Goal: Information Seeking & Learning: Learn about a topic

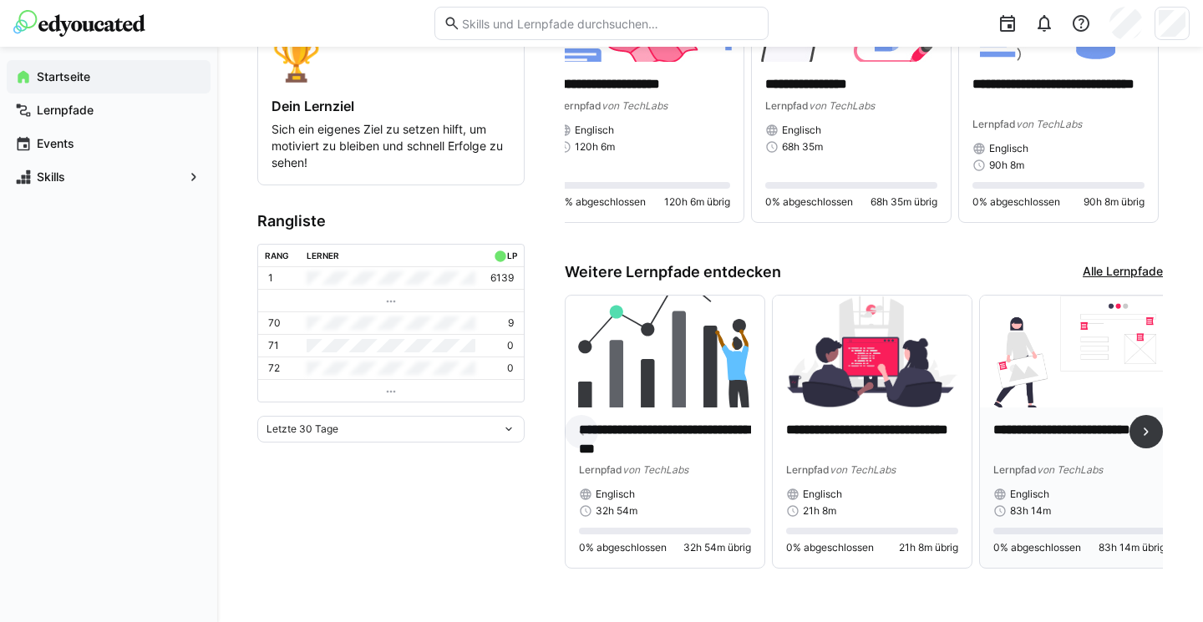
scroll to position [384, 0]
click at [1145, 424] on eds-icon at bounding box center [1145, 431] width 17 height 17
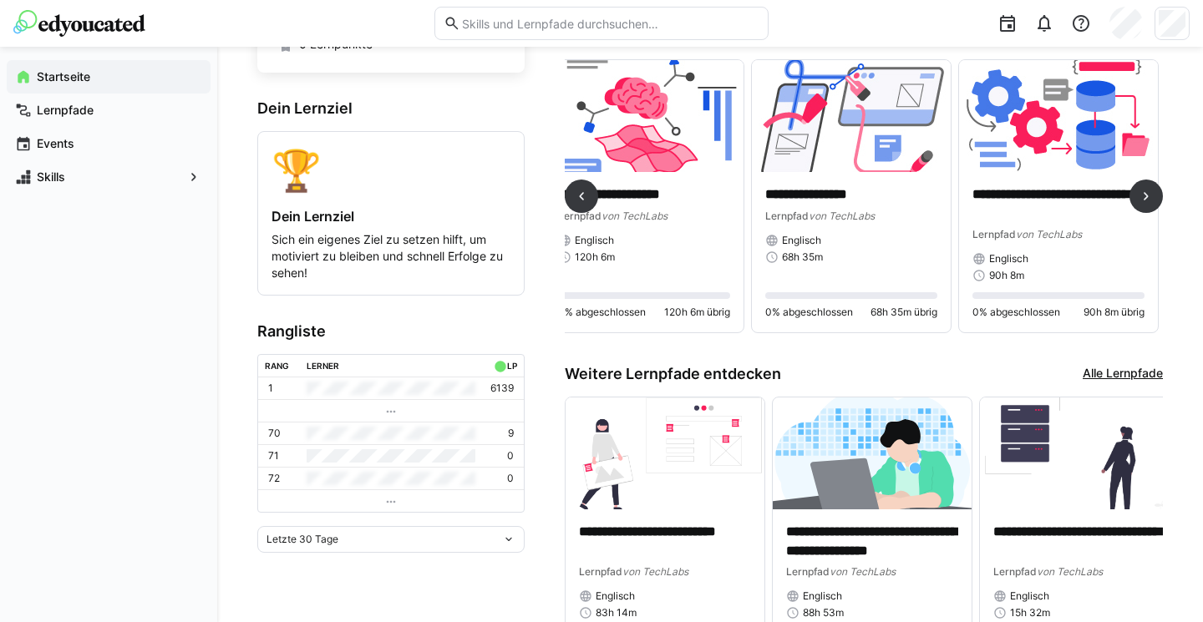
scroll to position [265, 0]
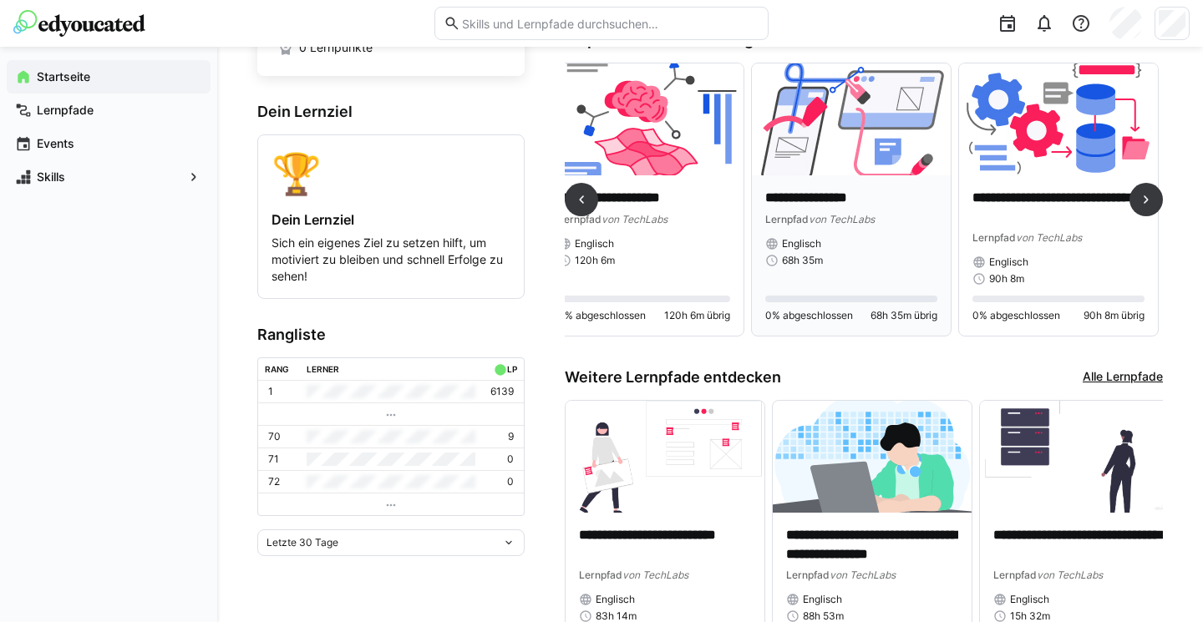
click at [847, 103] on img at bounding box center [851, 119] width 199 height 112
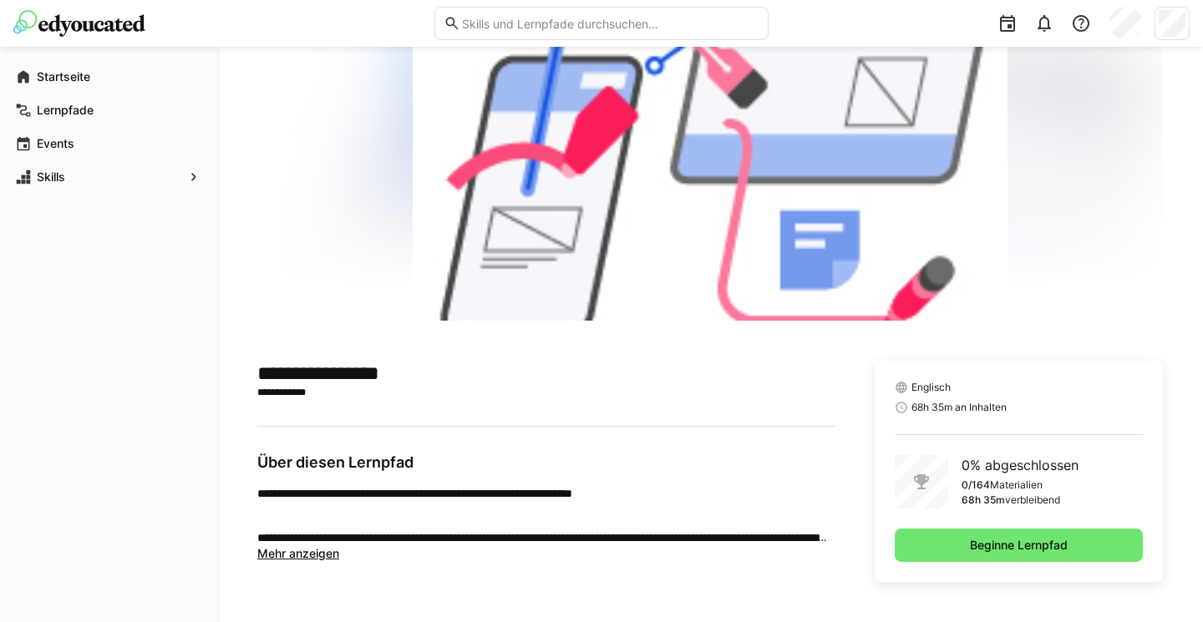
scroll to position [189, 0]
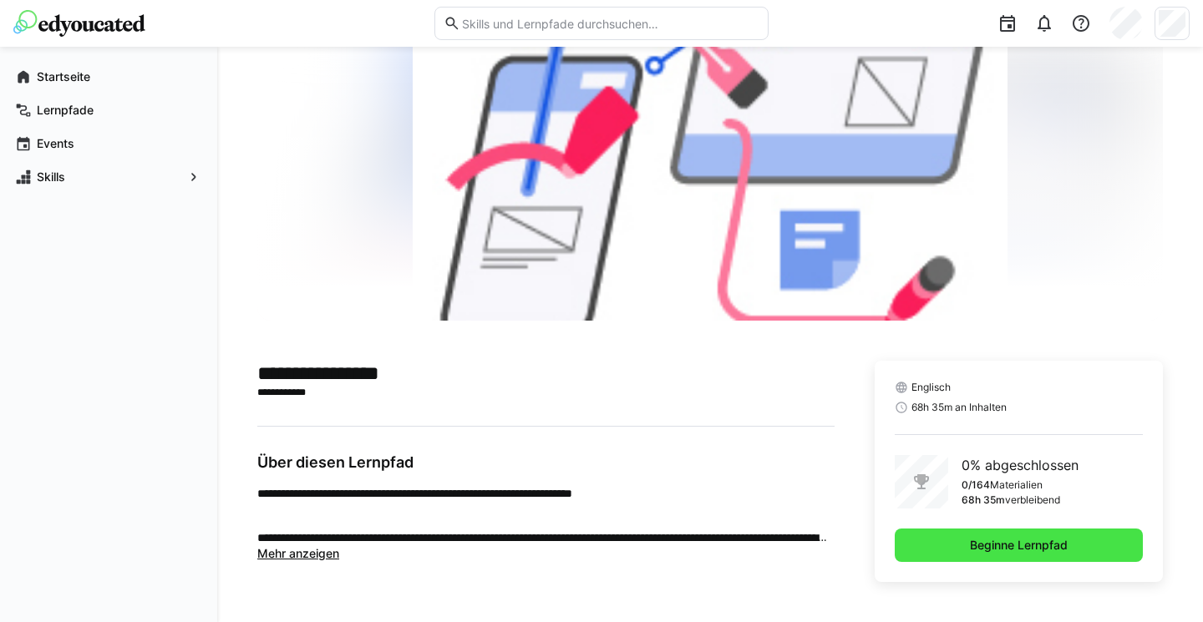
click at [950, 554] on span "Beginne Lernpfad" at bounding box center [1018, 545] width 248 height 33
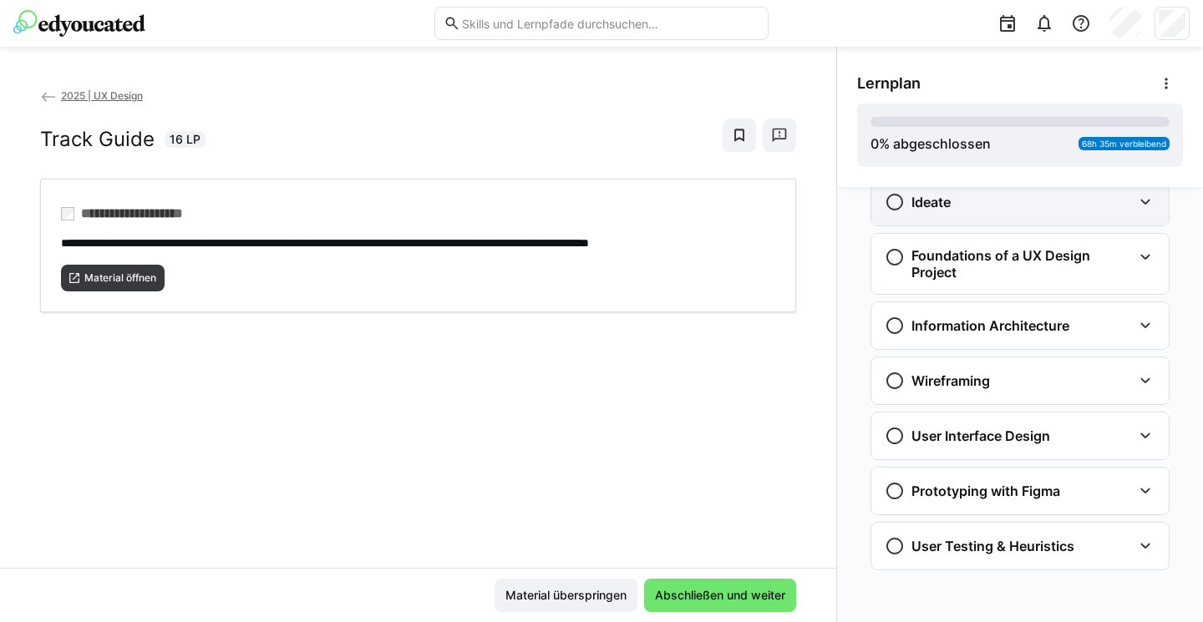
scroll to position [384, 0]
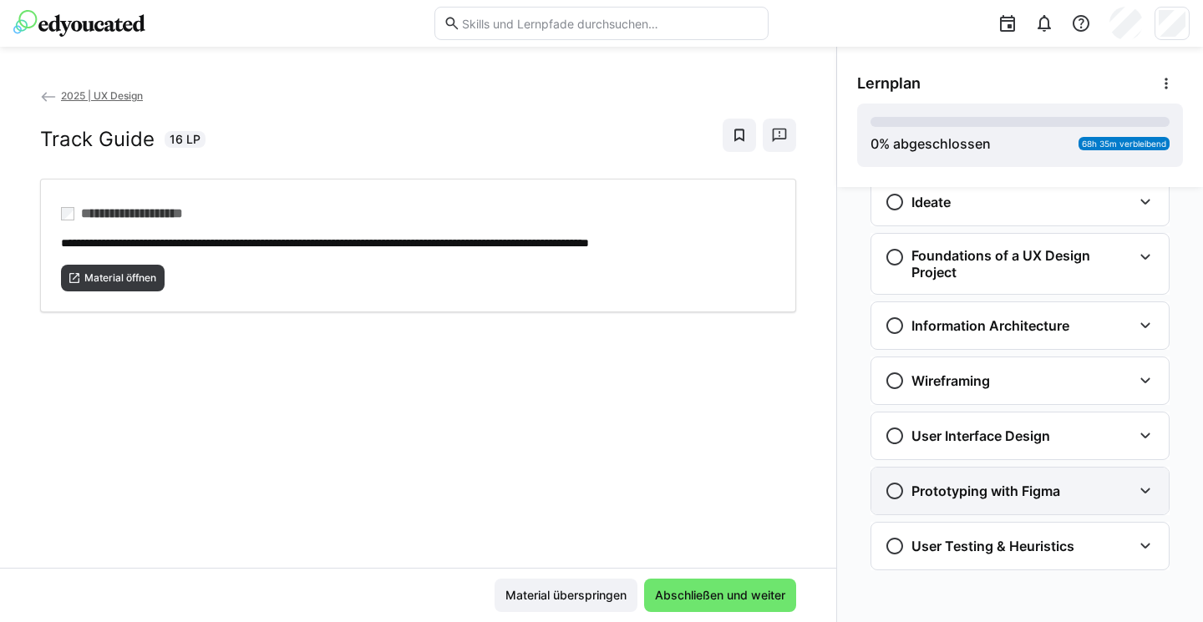
click at [1147, 490] on eds-icon at bounding box center [1145, 491] width 20 height 20
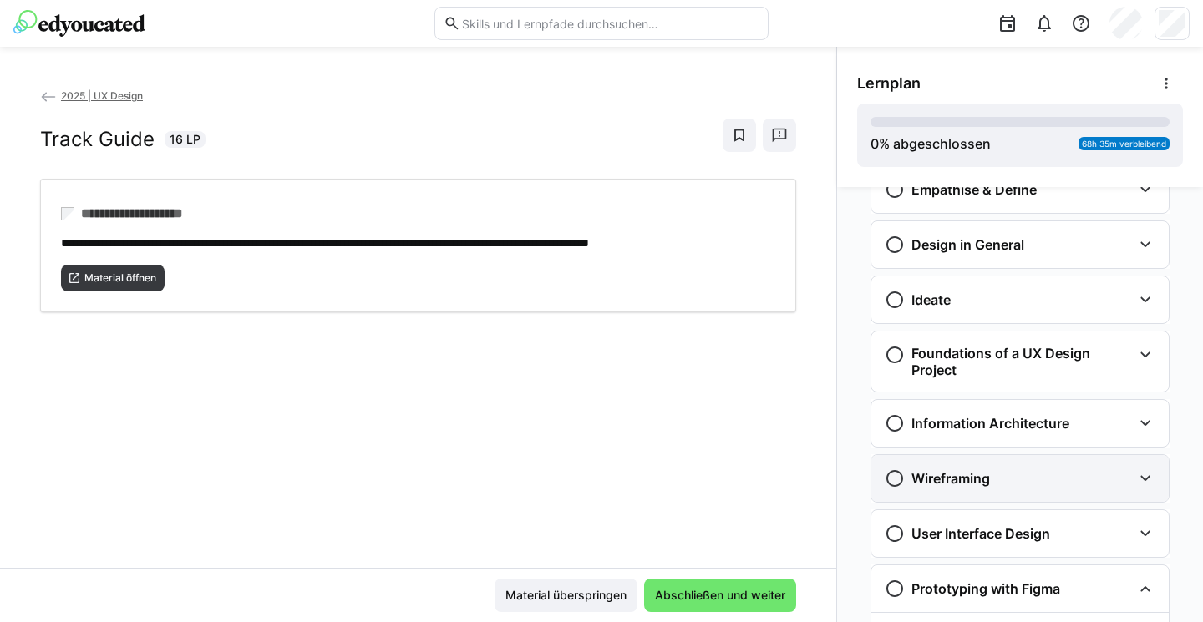
scroll to position [408, 0]
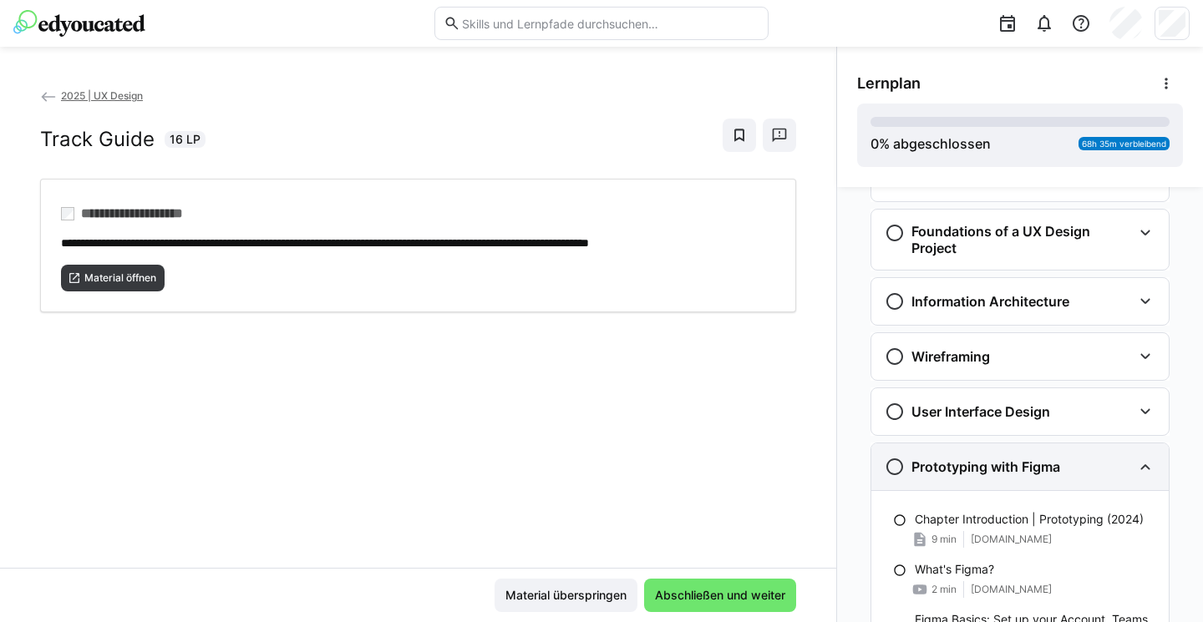
click at [1144, 470] on eds-icon at bounding box center [1145, 467] width 20 height 20
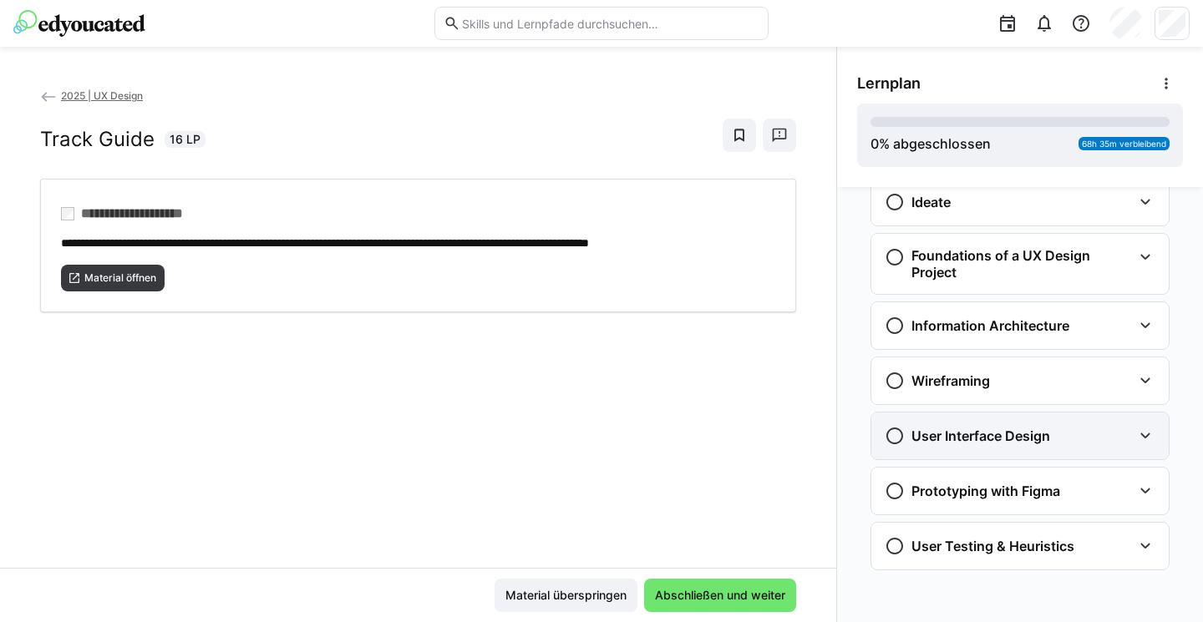
scroll to position [384, 0]
click at [1147, 438] on eds-icon at bounding box center [1145, 436] width 20 height 20
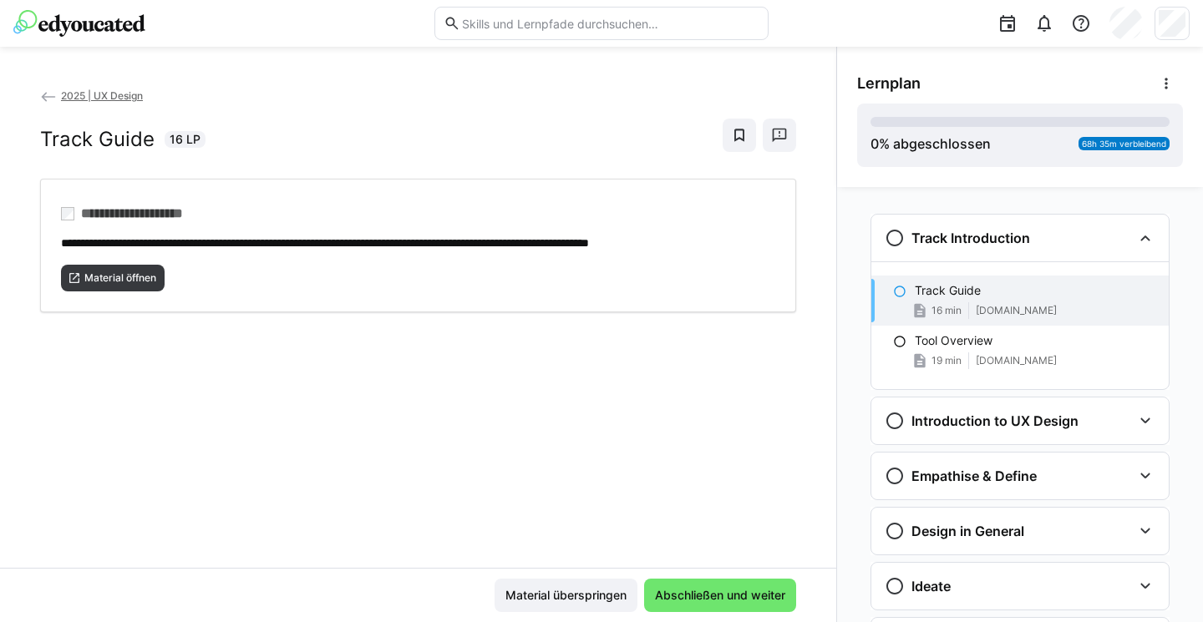
scroll to position [0, 0]
click at [972, 425] on h3 "Introduction to UX Design" at bounding box center [994, 421] width 167 height 17
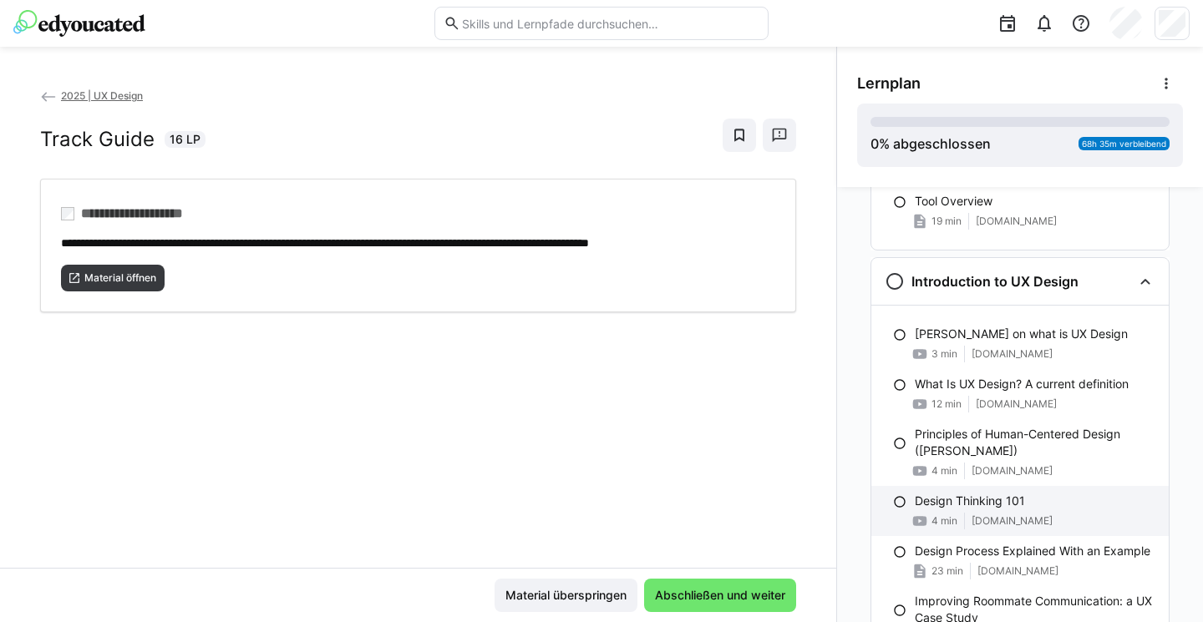
scroll to position [124, 0]
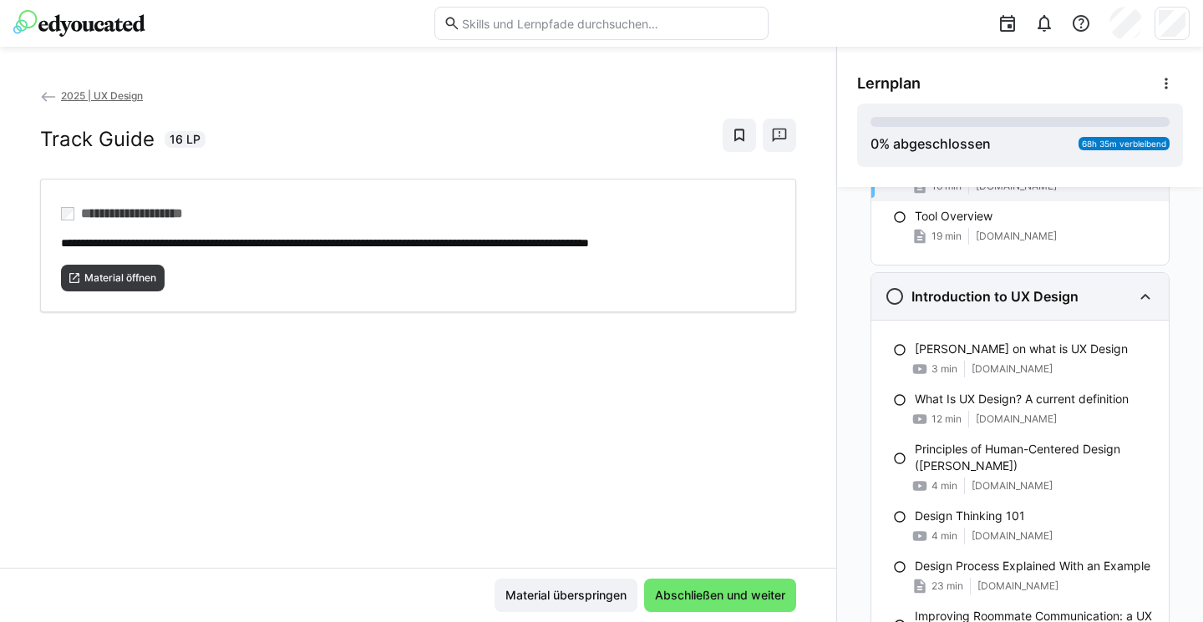
click at [987, 294] on h3 "Introduction to UX Design" at bounding box center [994, 296] width 167 height 17
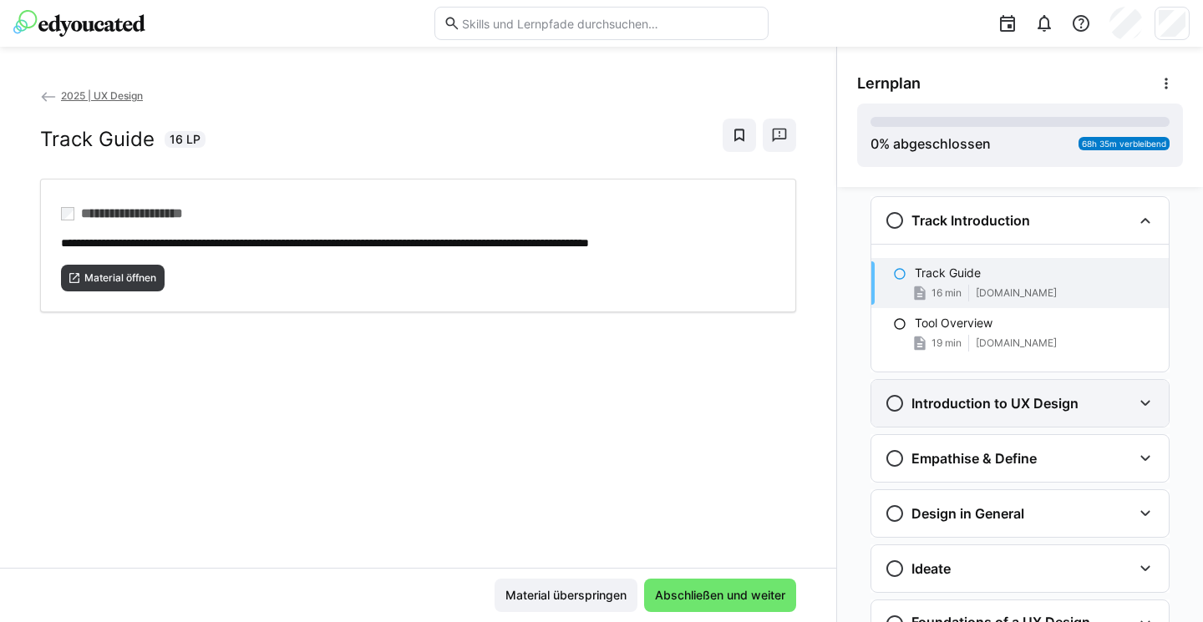
scroll to position [15, 0]
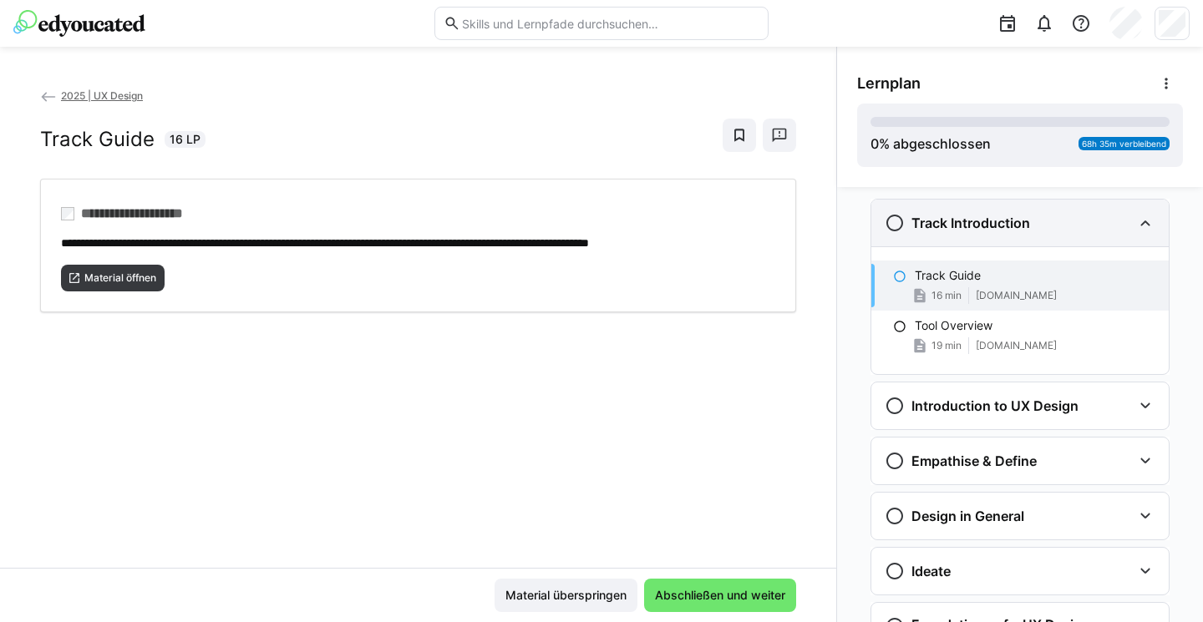
click at [982, 216] on h3 "Track Introduction" at bounding box center [970, 223] width 119 height 17
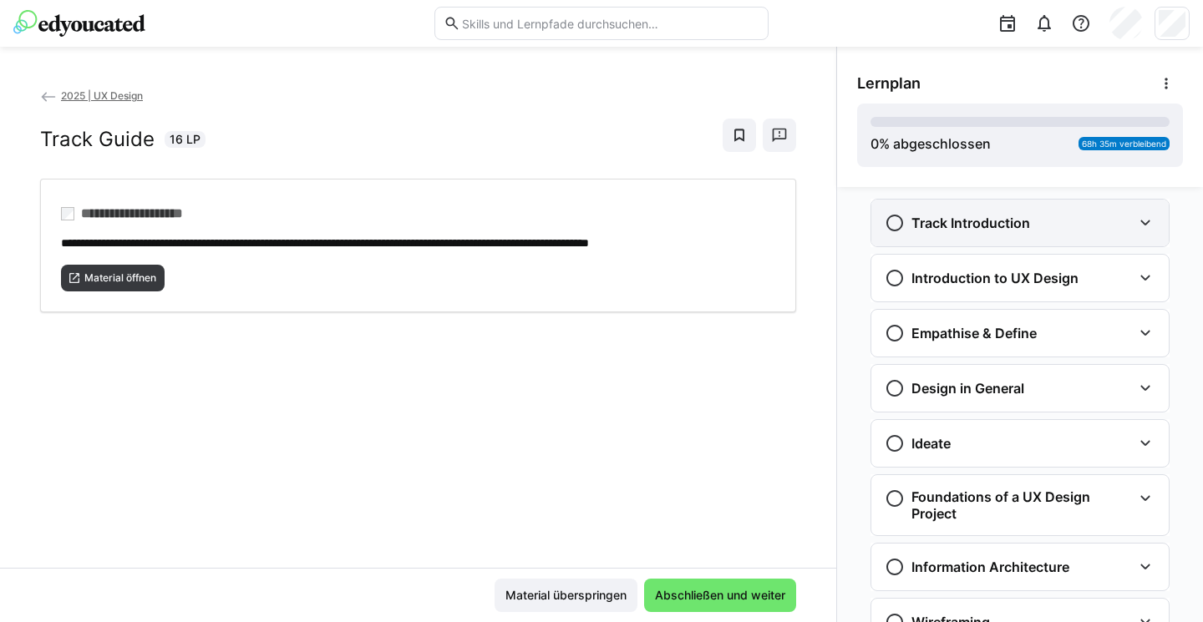
click at [982, 216] on h3 "Track Introduction" at bounding box center [970, 223] width 119 height 17
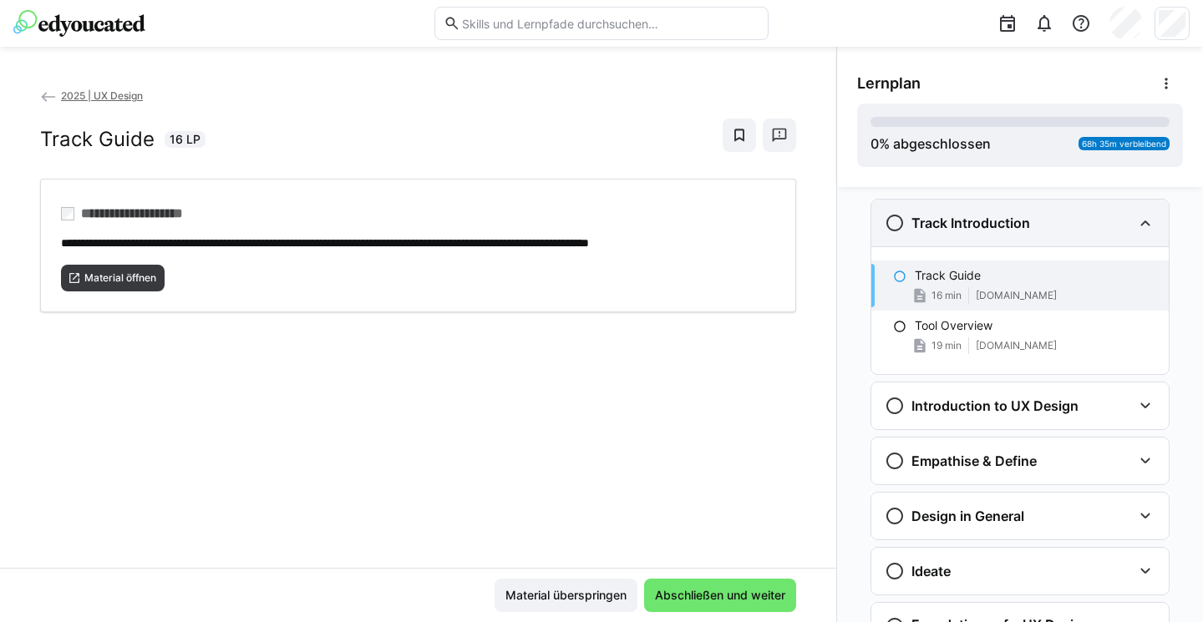
click at [982, 216] on h3 "Track Introduction" at bounding box center [970, 223] width 119 height 17
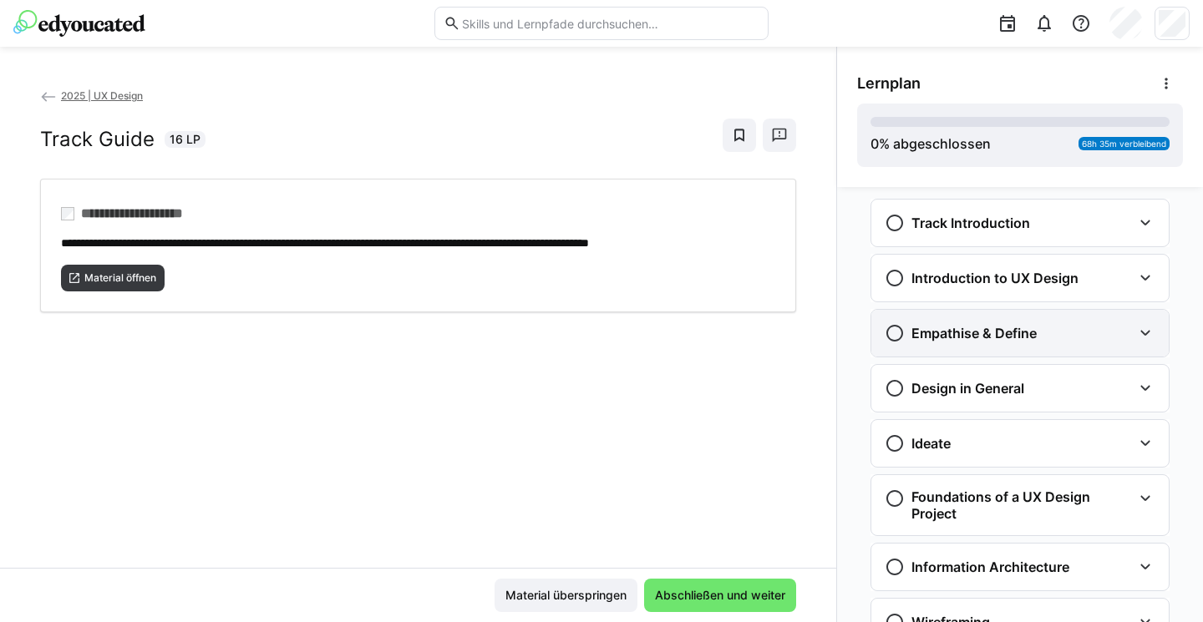
click at [993, 322] on div "Empathise & Define" at bounding box center [1019, 333] width 297 height 47
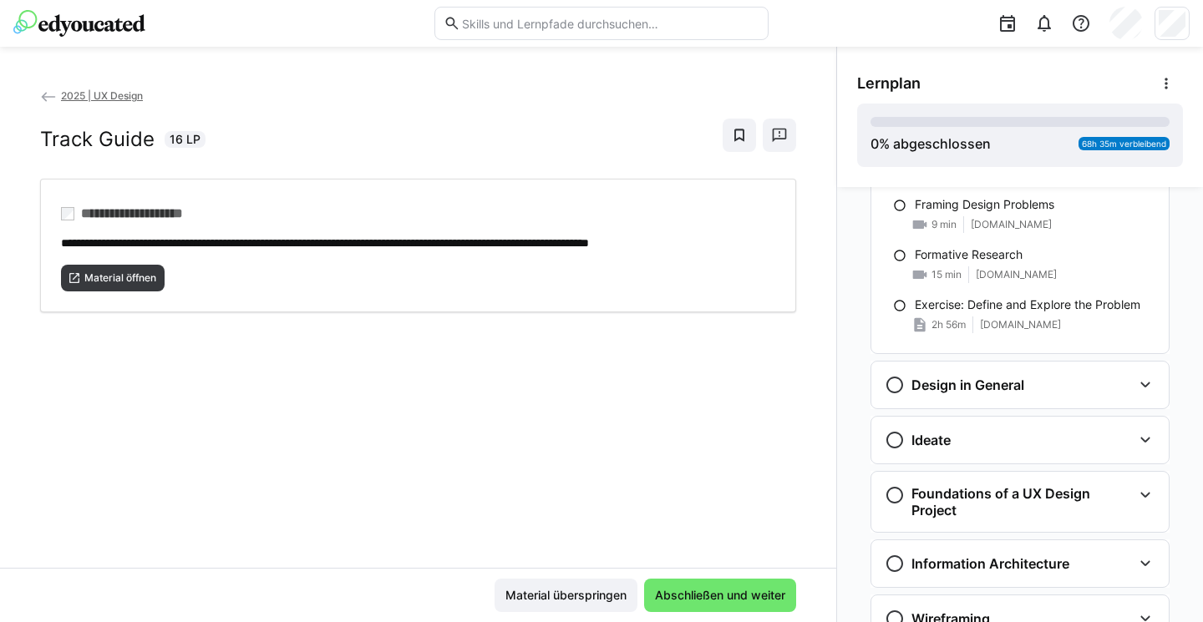
scroll to position [380, 0]
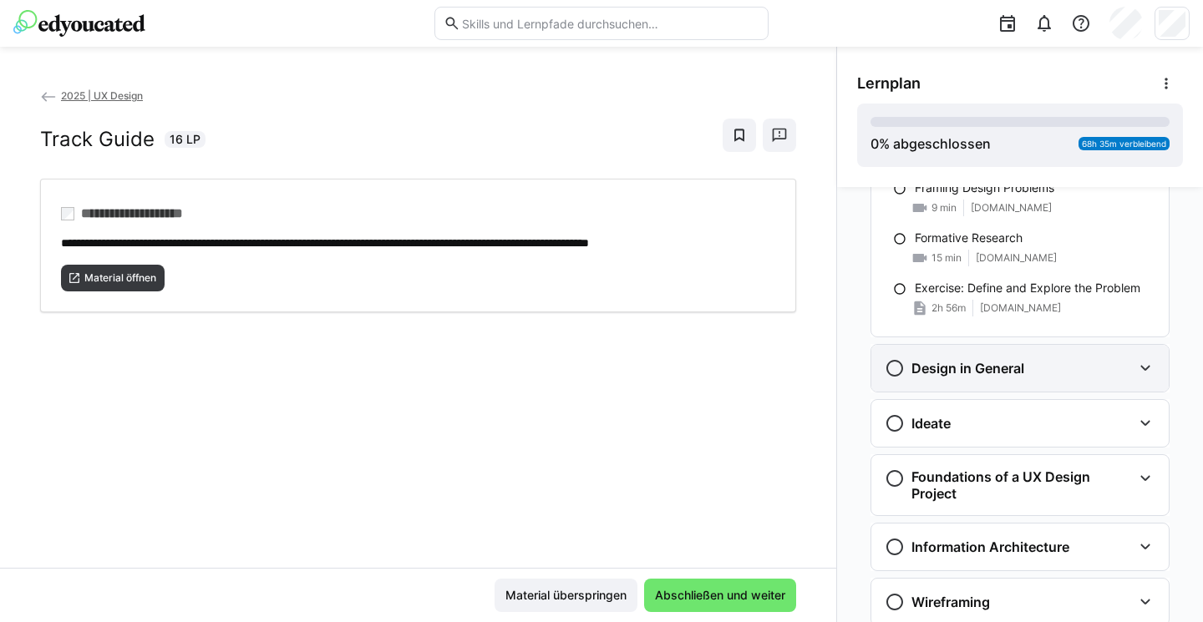
click at [974, 364] on h3 "Design in General" at bounding box center [967, 368] width 113 height 17
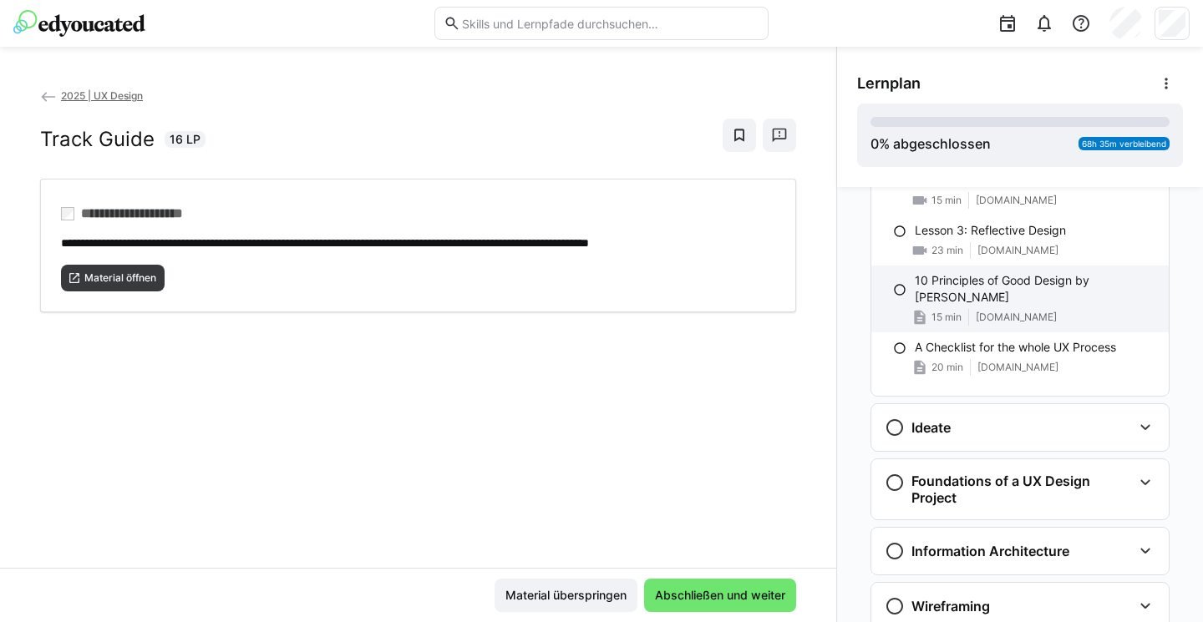
scroll to position [748, 0]
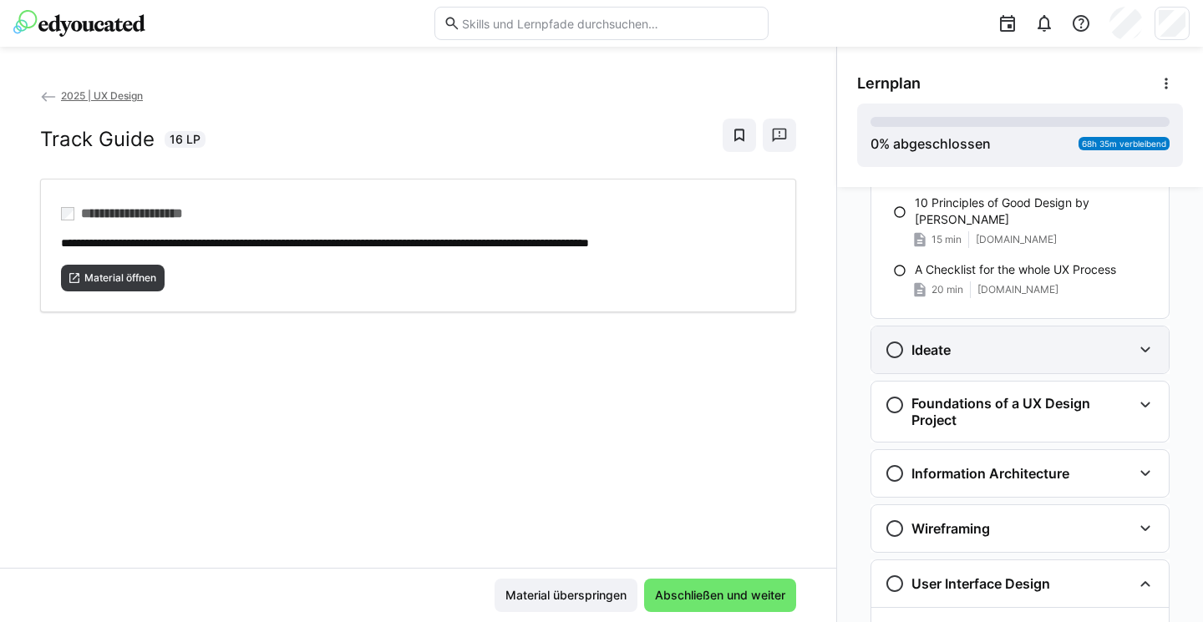
click at [950, 351] on h3 "Ideate" at bounding box center [930, 350] width 39 height 17
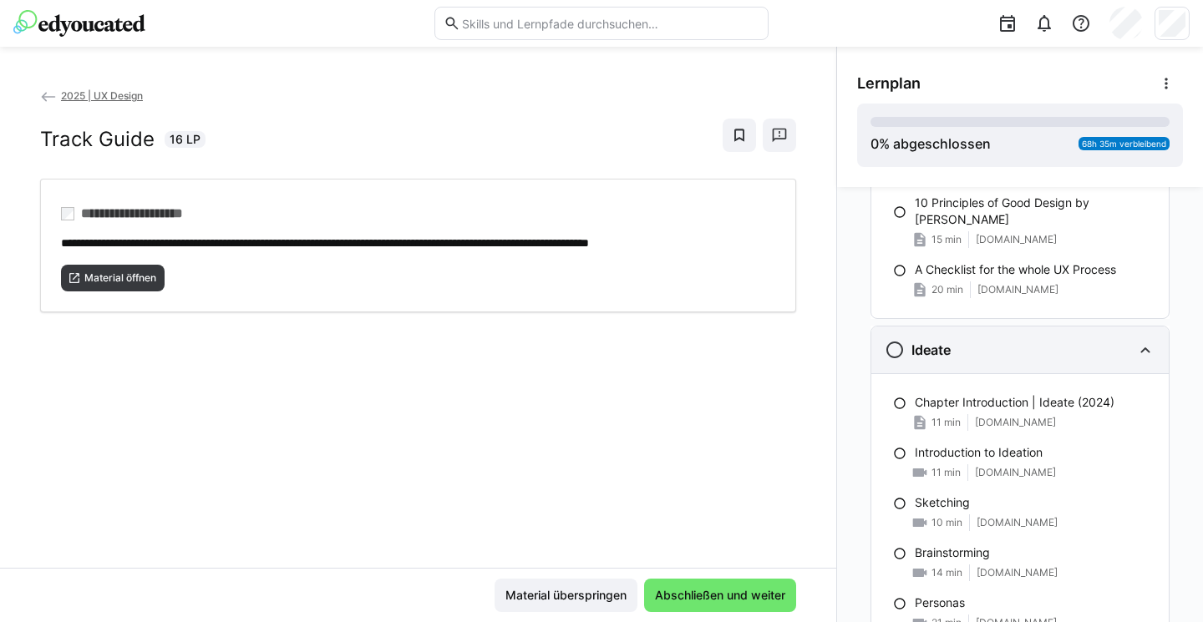
click at [952, 353] on div "Ideate" at bounding box center [1007, 350] width 247 height 20
